Goal: Find specific page/section: Find specific page/section

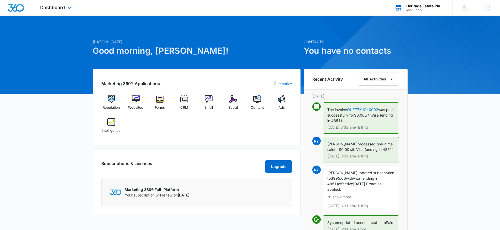
click at [434, 9] on div "M333655" at bounding box center [425, 10] width 38 height 4
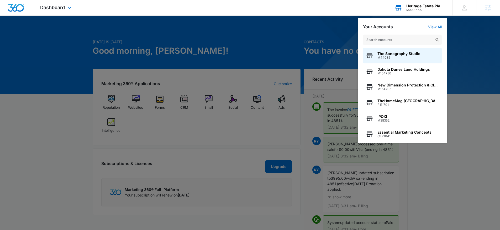
click at [427, 9] on div "M333655" at bounding box center [425, 10] width 38 height 4
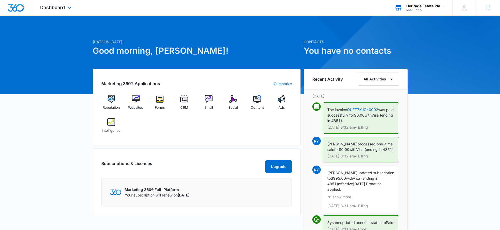
click at [427, 9] on div "M333655" at bounding box center [425, 10] width 38 height 4
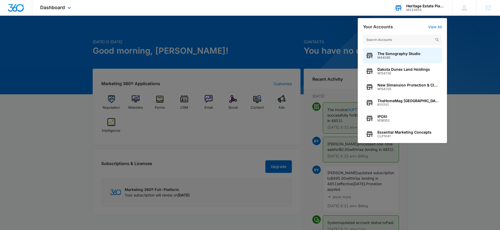
click at [402, 36] on input "text" at bounding box center [402, 40] width 79 height 10
click at [395, 43] on input "text" at bounding box center [402, 40] width 79 height 10
click at [279, 76] on div at bounding box center [250, 115] width 500 height 230
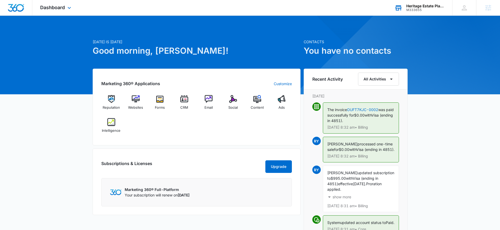
click at [403, 5] on div "Heritage Estate Planning and Law M333655 Your Accounts View All" at bounding box center [419, 7] width 66 height 15
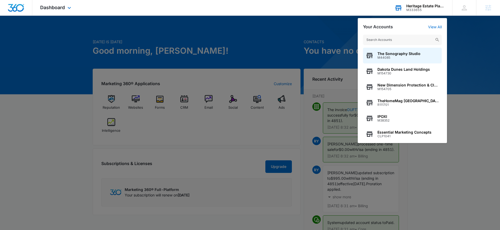
type input "P"
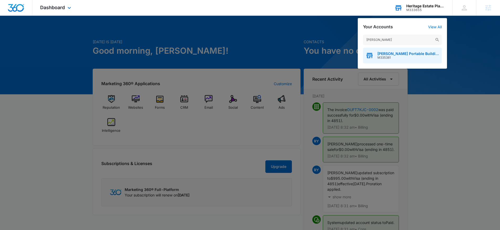
type input "[PERSON_NAME]"
click at [393, 52] on span "[PERSON_NAME] Portable Buildings" at bounding box center [408, 54] width 62 height 4
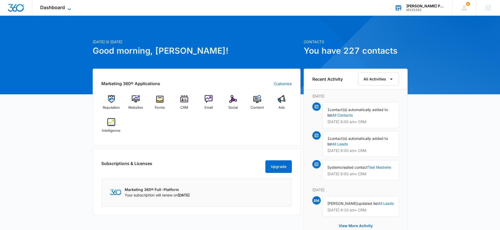
click at [63, 9] on span "Dashboard" at bounding box center [52, 8] width 25 height 6
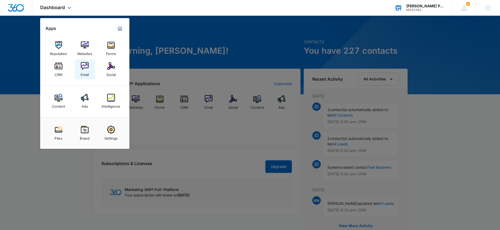
click at [86, 66] on img at bounding box center [85, 66] width 8 height 8
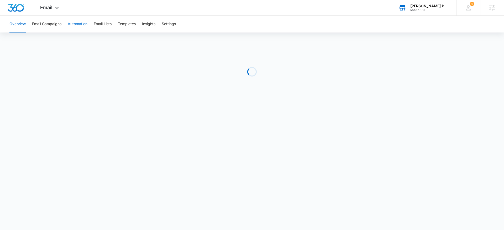
click at [71, 28] on button "Automation" at bounding box center [78, 24] width 20 height 17
click at [53, 23] on button "Email Campaigns" at bounding box center [46, 24] width 29 height 17
click at [74, 24] on button "Automation" at bounding box center [78, 24] width 20 height 17
